Goal: Information Seeking & Learning: Understand process/instructions

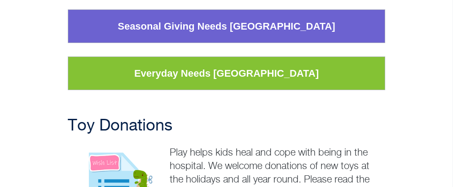
scroll to position [303, 0]
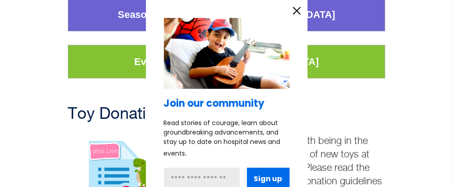
click at [297, 8] on icon "information" at bounding box center [296, 10] width 13 height 13
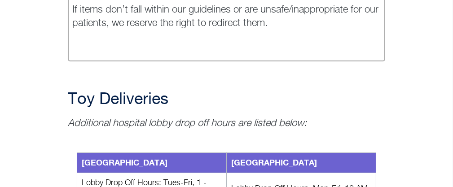
scroll to position [1202, 0]
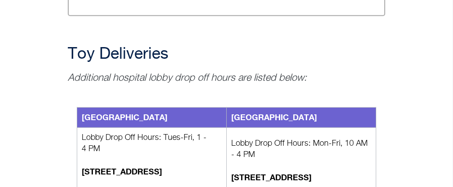
drag, startPoint x: 75, startPoint y: 73, endPoint x: 171, endPoint y: 118, distance: 106.7
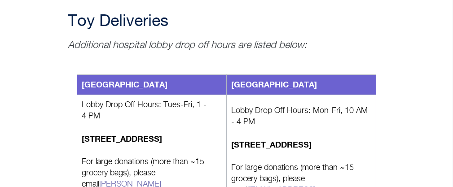
scroll to position [1247, 0]
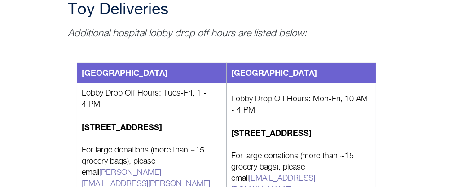
drag, startPoint x: 73, startPoint y: 95, endPoint x: 197, endPoint y: 101, distance: 124.2
drag, startPoint x: 195, startPoint y: 127, endPoint x: 74, endPoint y: 94, distance: 125.4
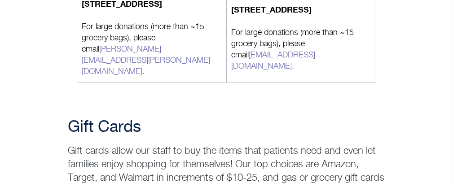
scroll to position [1382, 0]
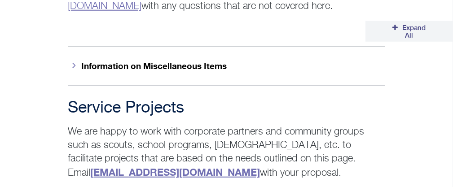
scroll to position [1786, 0]
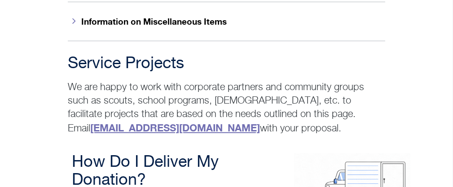
drag, startPoint x: 69, startPoint y: 69, endPoint x: 106, endPoint y: 114, distance: 58.7
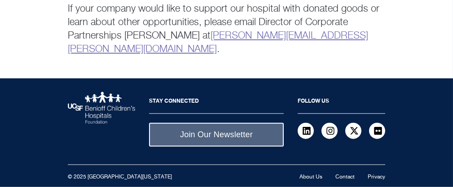
scroll to position [2691, 0]
